Goal: Information Seeking & Learning: Learn about a topic

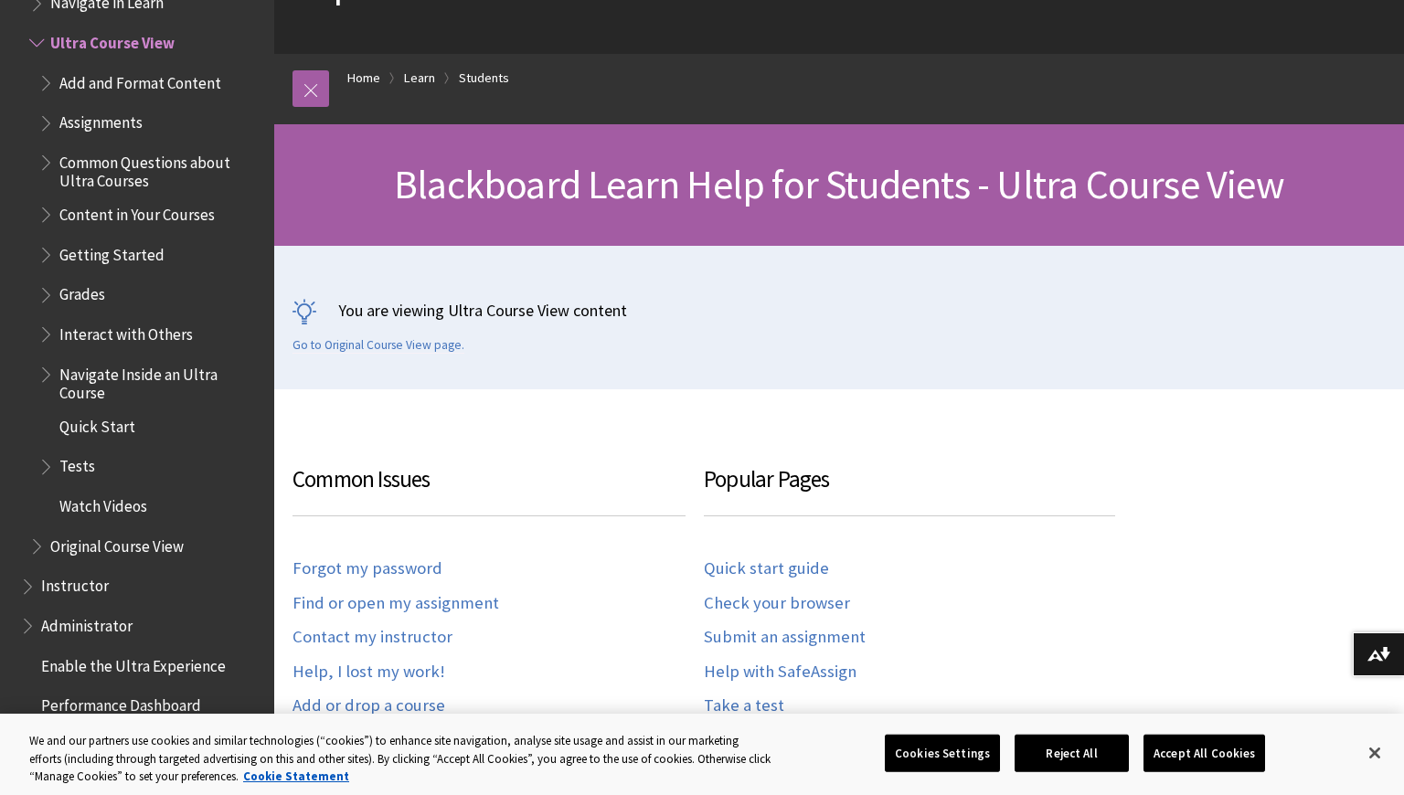
scroll to position [274, 0]
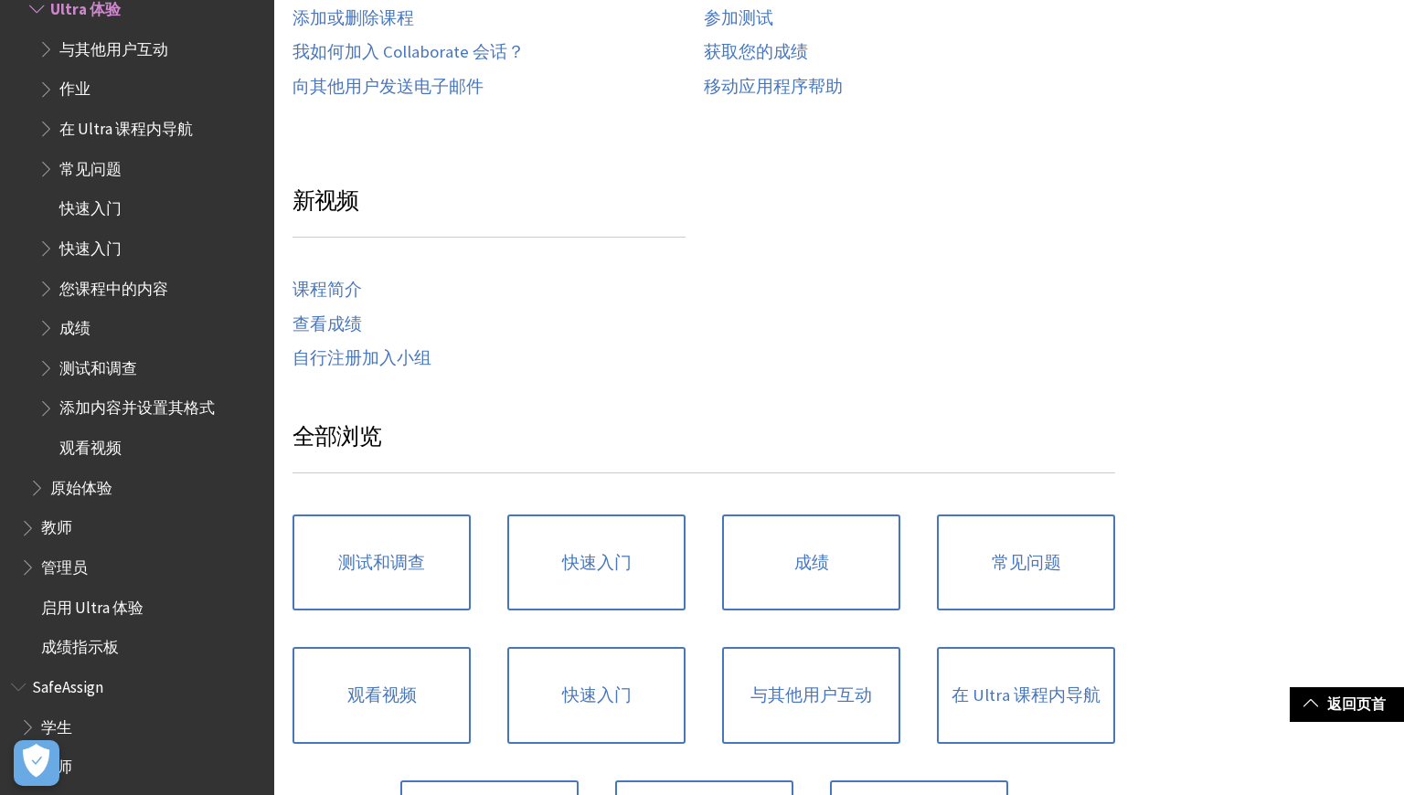
scroll to position [632, 0]
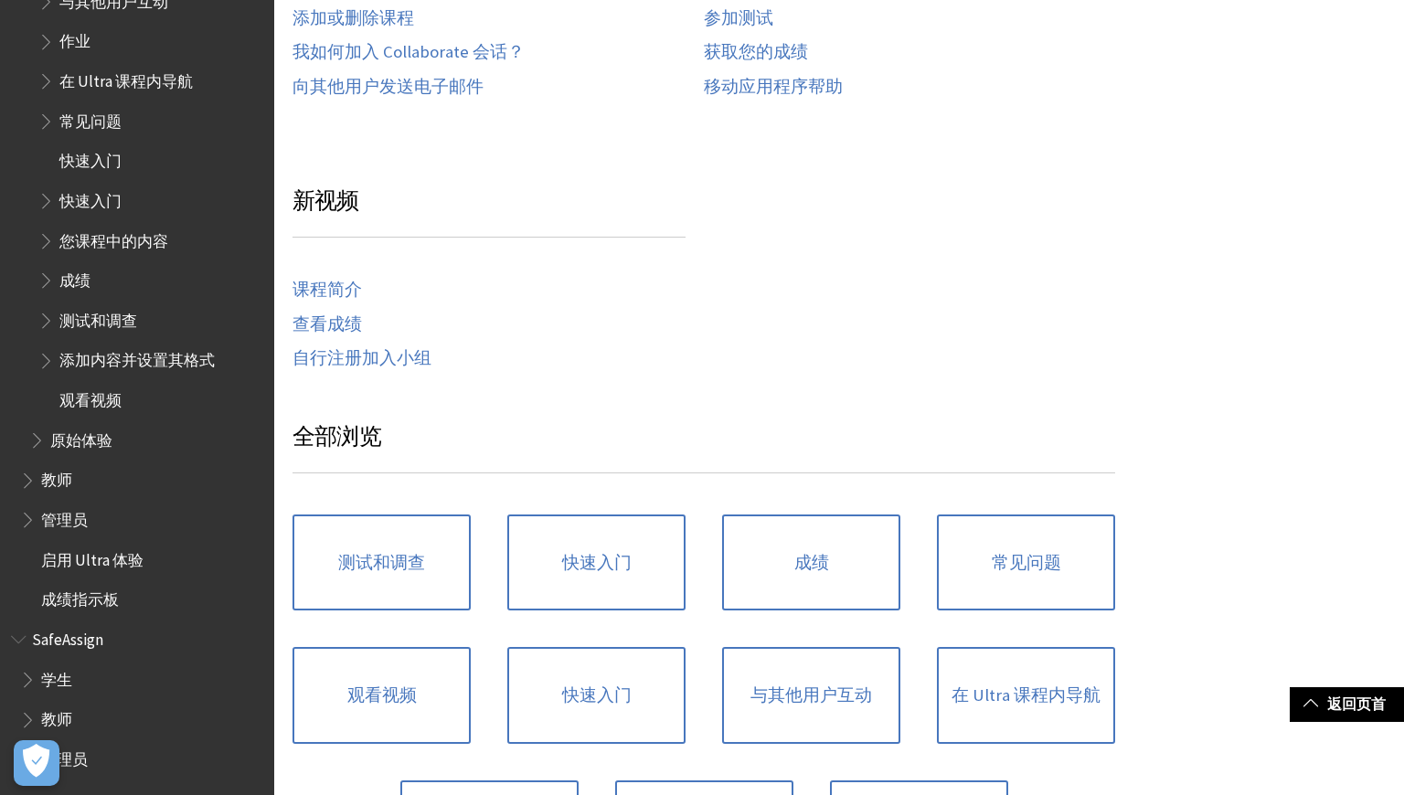
click at [75, 241] on span "您课程中的内容" at bounding box center [113, 238] width 109 height 25
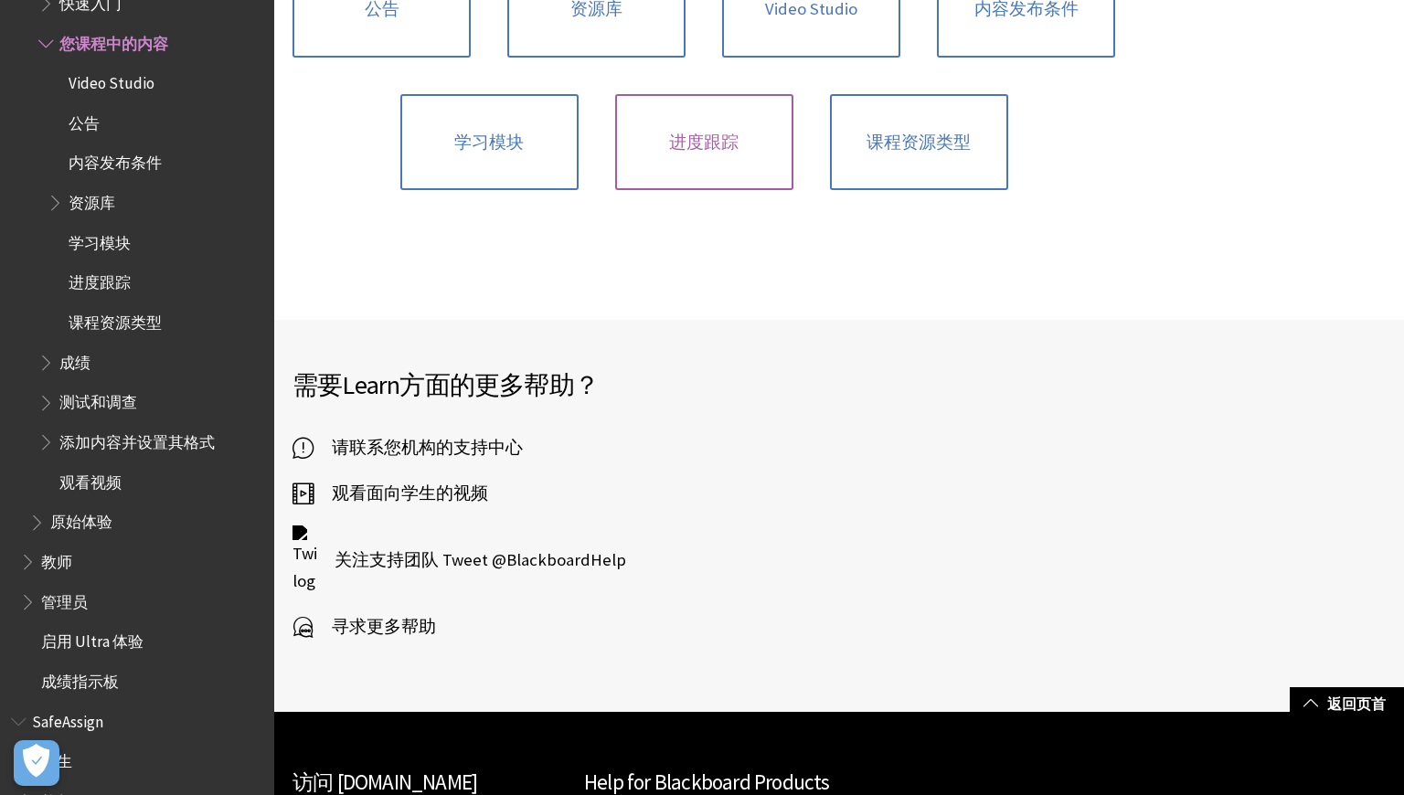
scroll to position [457, 0]
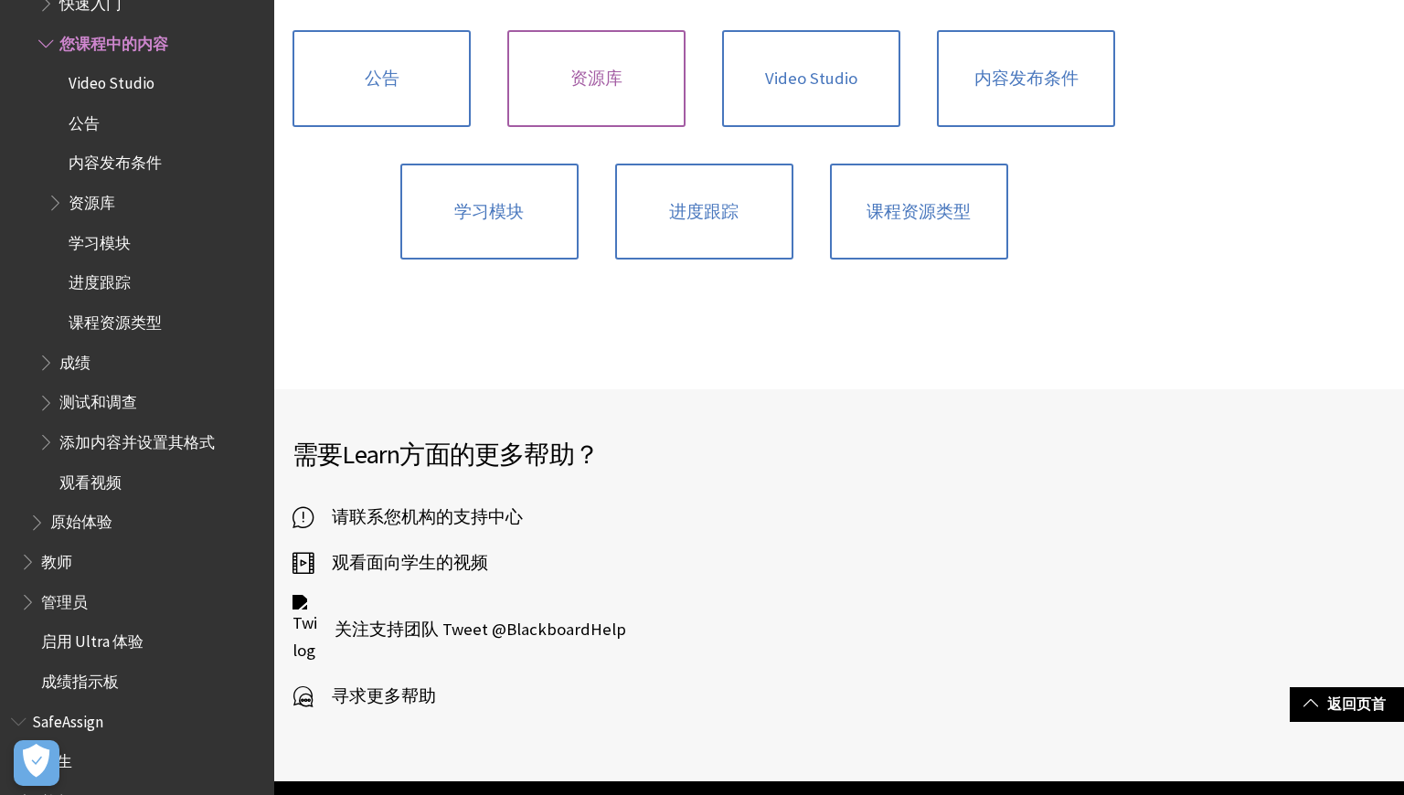
click at [601, 103] on link "资源库" at bounding box center [596, 78] width 178 height 97
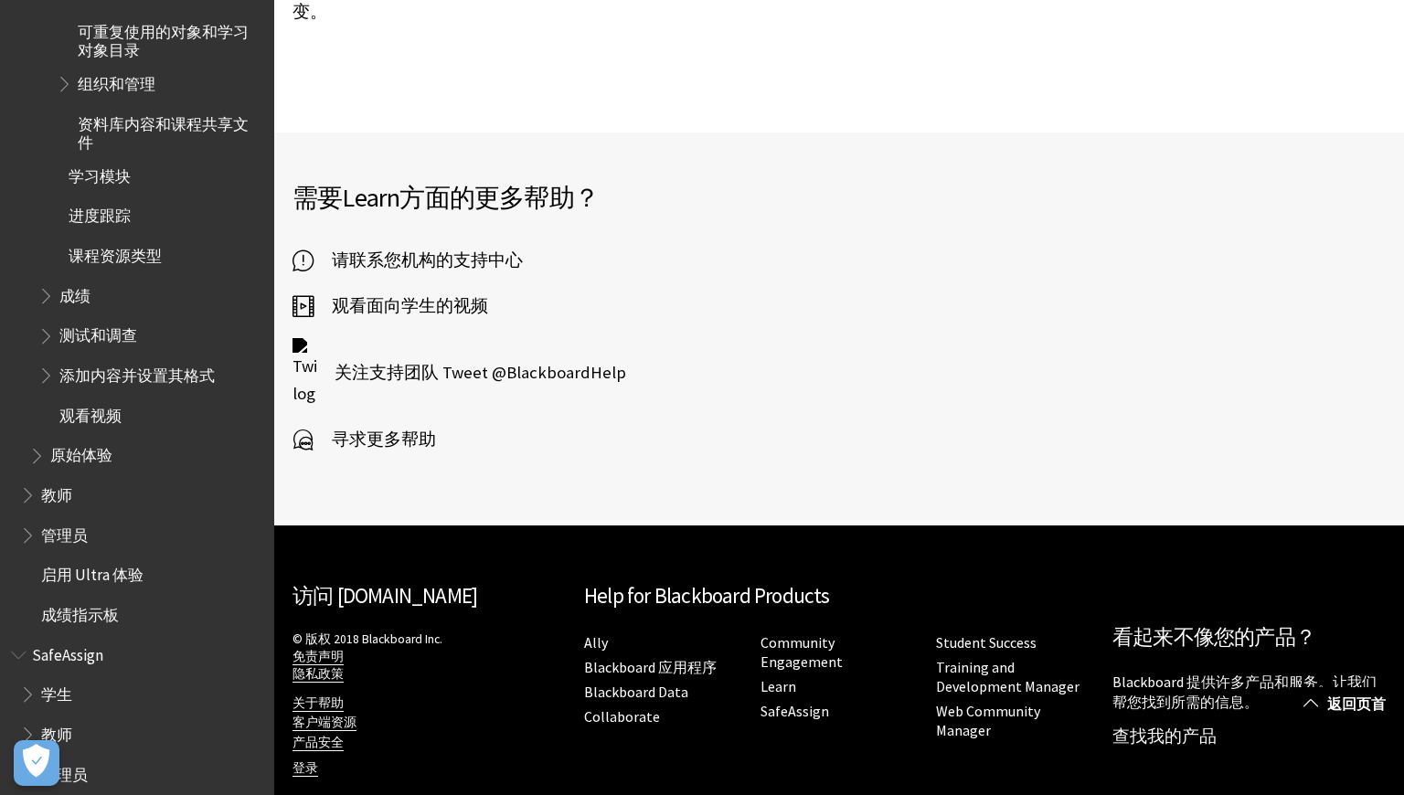
scroll to position [1175, 0]
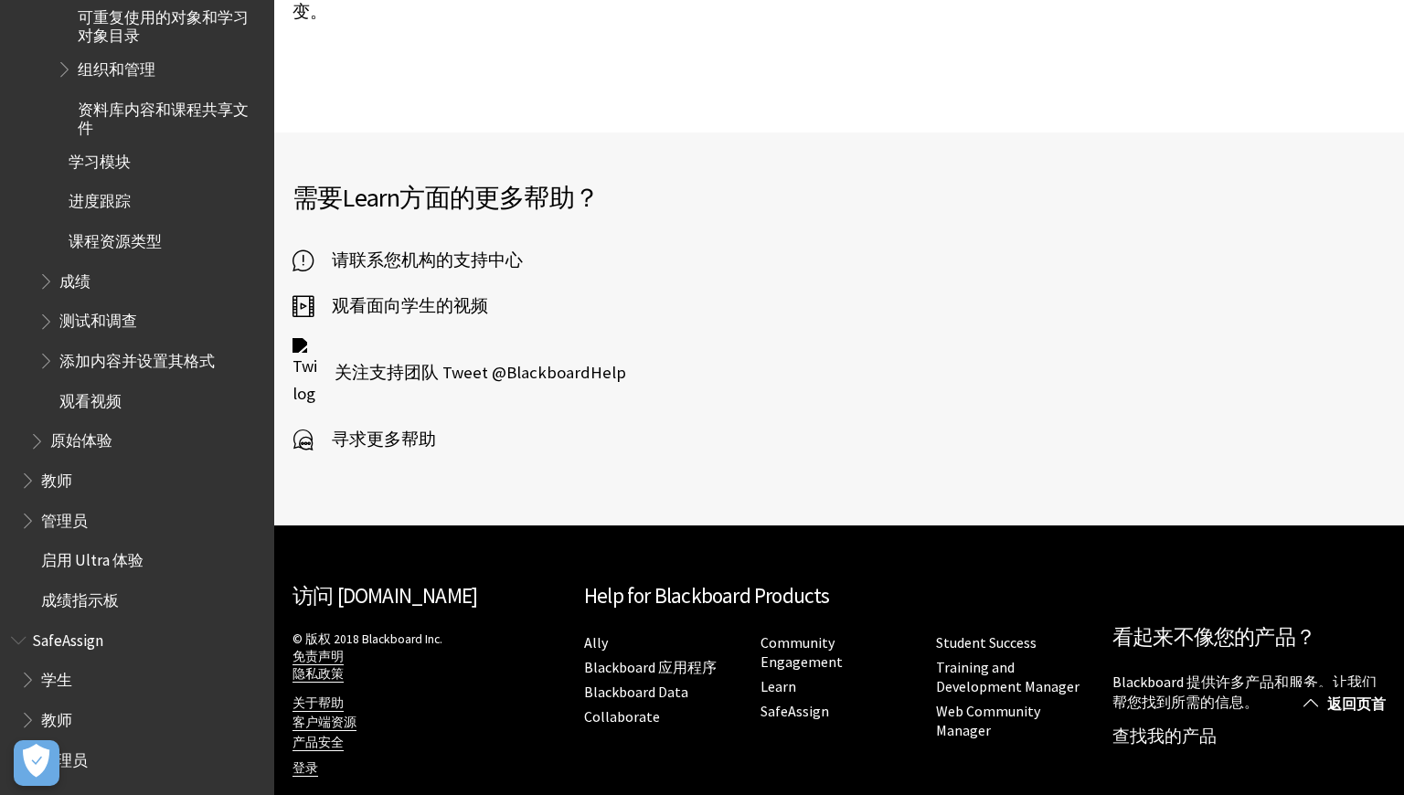
click at [74, 681] on span "学生" at bounding box center [141, 679] width 243 height 31
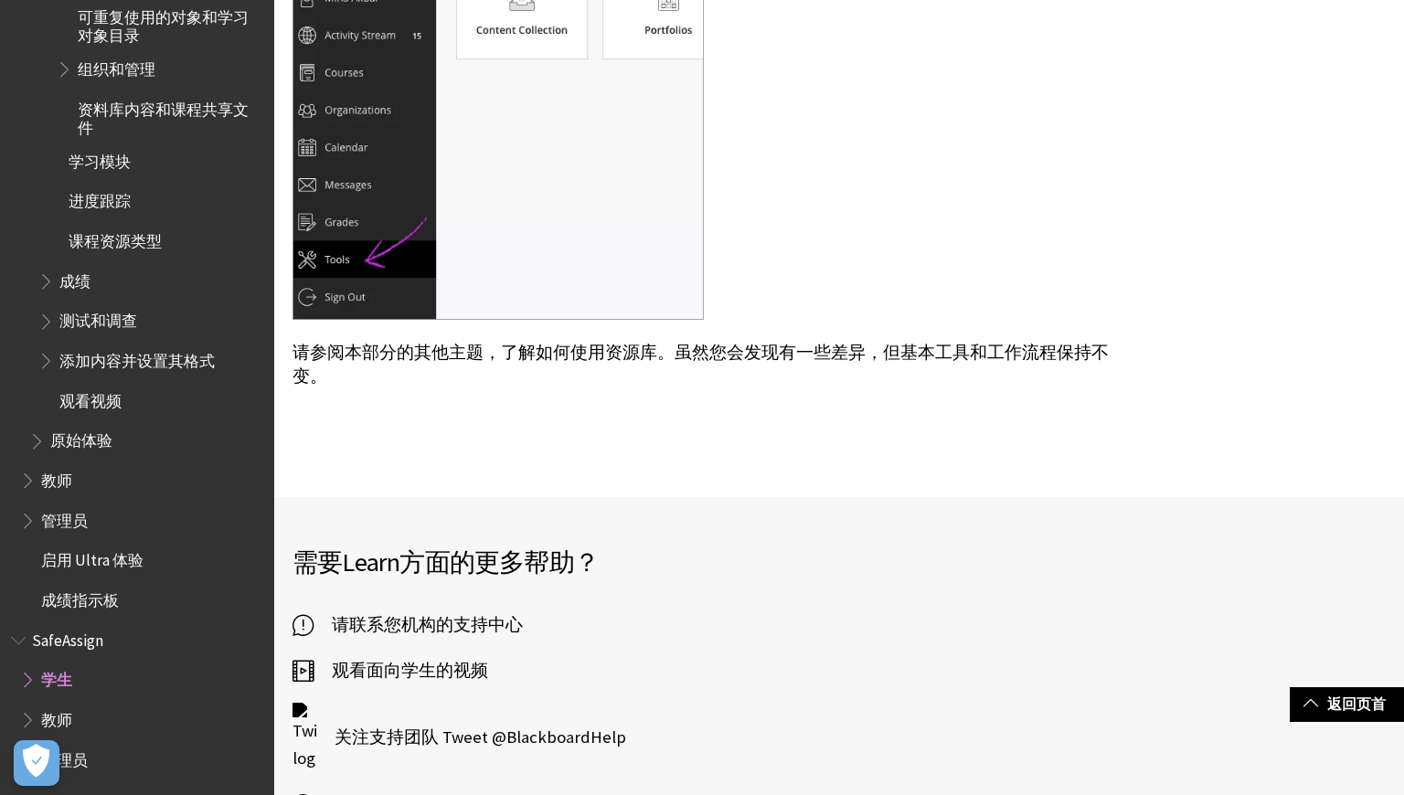
scroll to position [1005, 0]
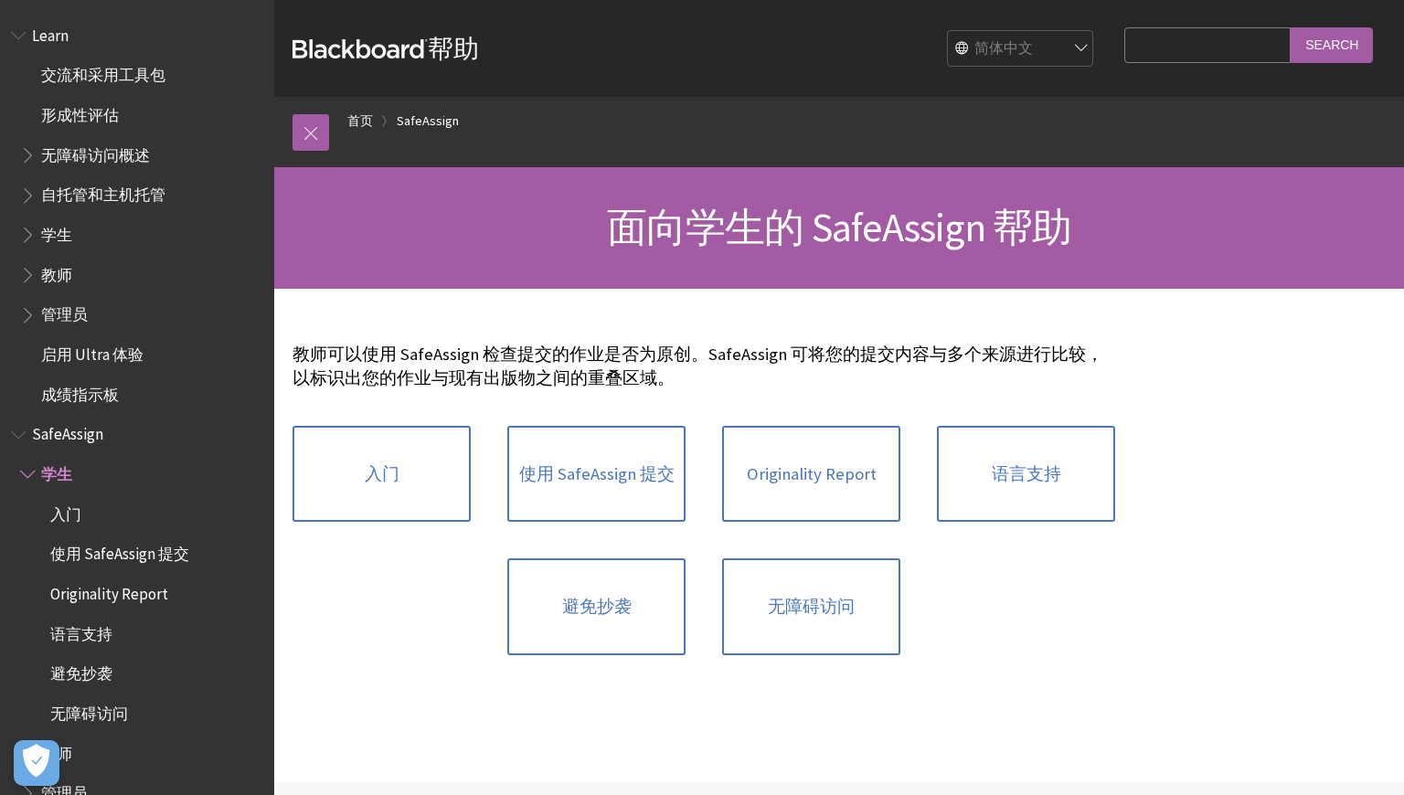
scroll to position [34, 0]
